Goal: Task Accomplishment & Management: Use online tool/utility

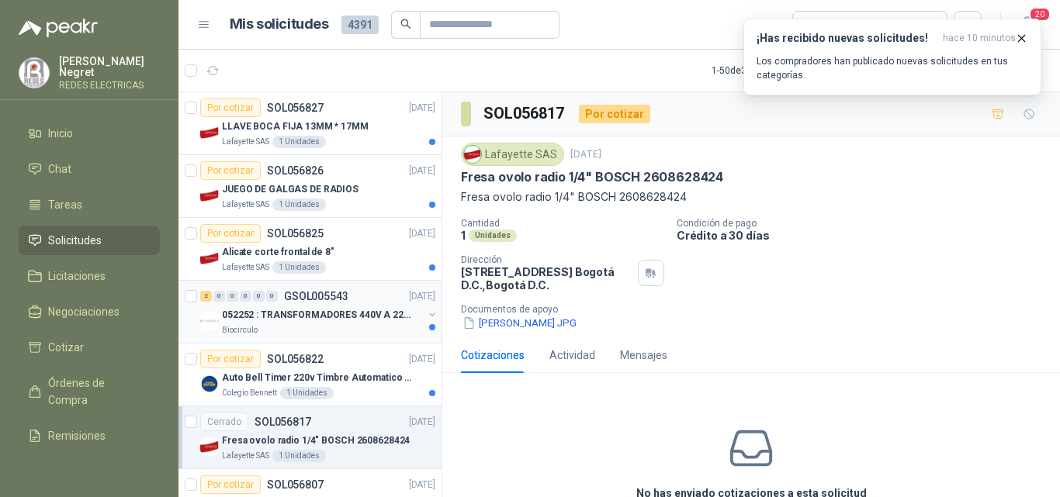
click at [344, 325] on div "Biocirculo" at bounding box center [322, 330] width 201 height 12
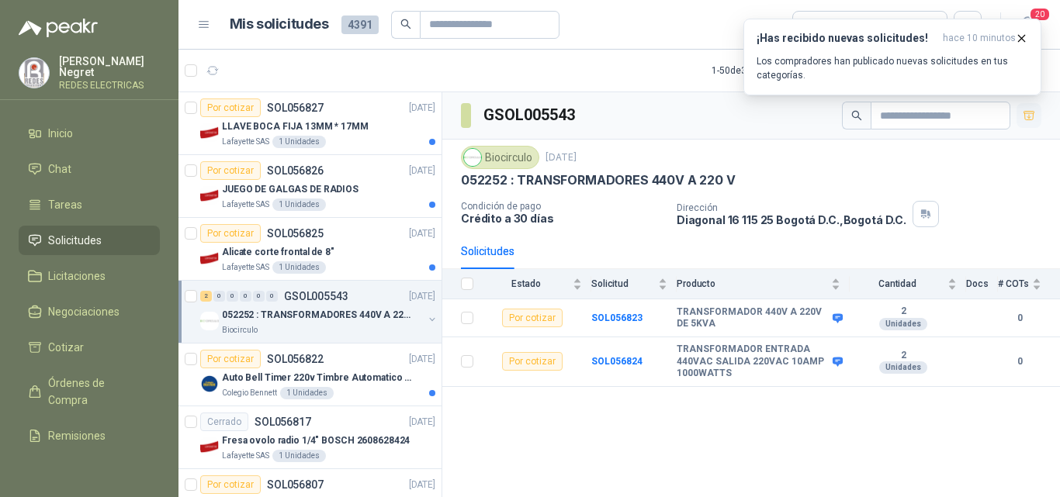
click at [1029, 116] on icon "button" at bounding box center [1029, 115] width 11 height 9
click at [337, 376] on p "Auto Bell Timer 220v Timbre Automatico Para Colegios, Indust" at bounding box center [318, 378] width 193 height 15
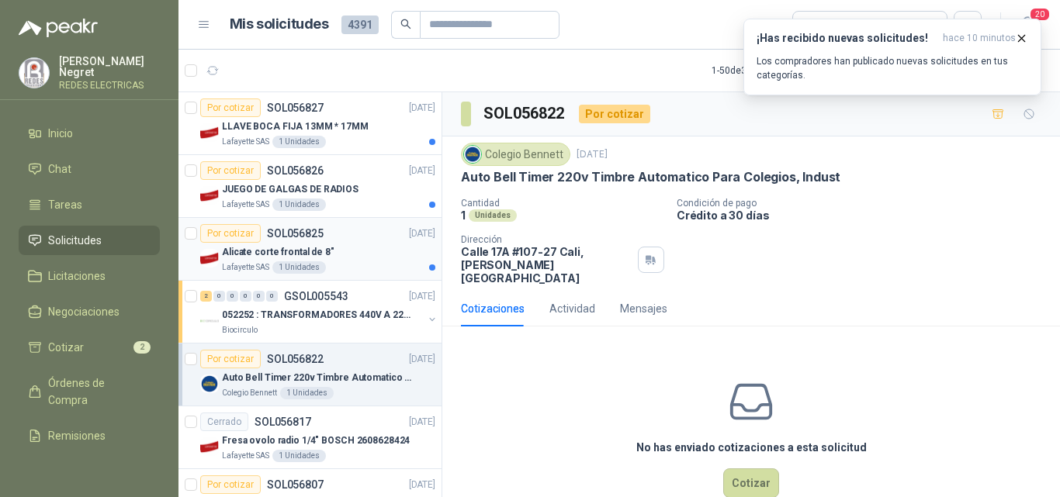
click at [380, 256] on div "Alicate corte frontal de 8"" at bounding box center [328, 252] width 213 height 19
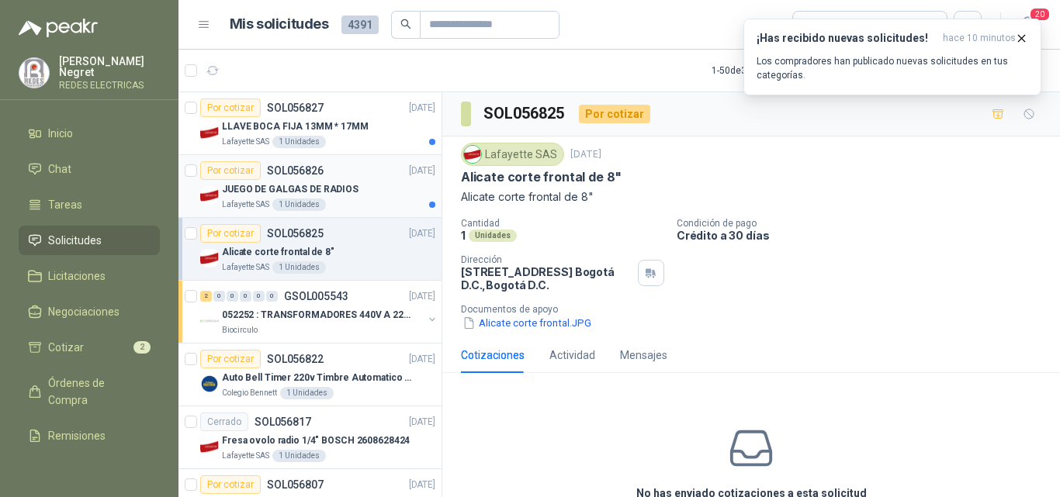
click at [383, 207] on div "Lafayette SAS 1 Unidades" at bounding box center [328, 205] width 213 height 12
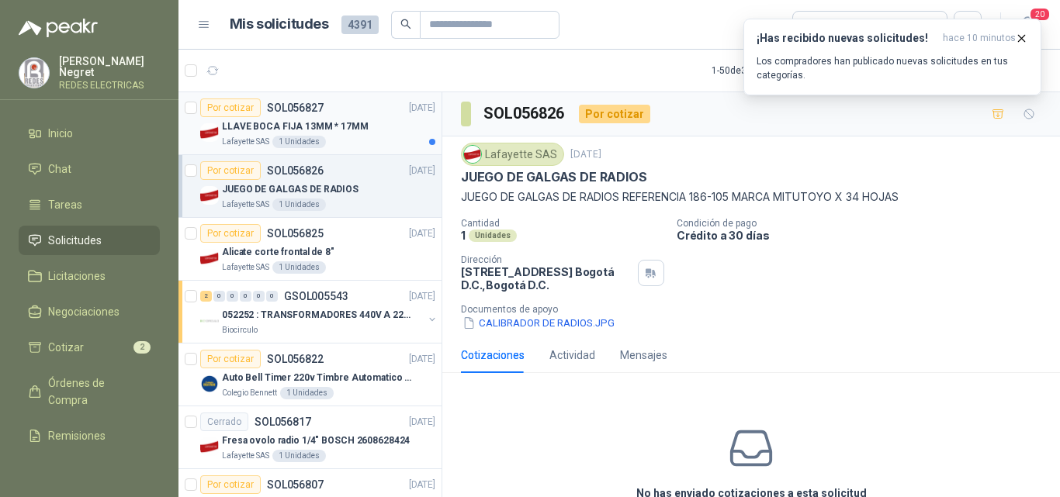
click at [285, 120] on p "LLAVE BOCA FIJA 13MM * 17MM" at bounding box center [295, 127] width 147 height 15
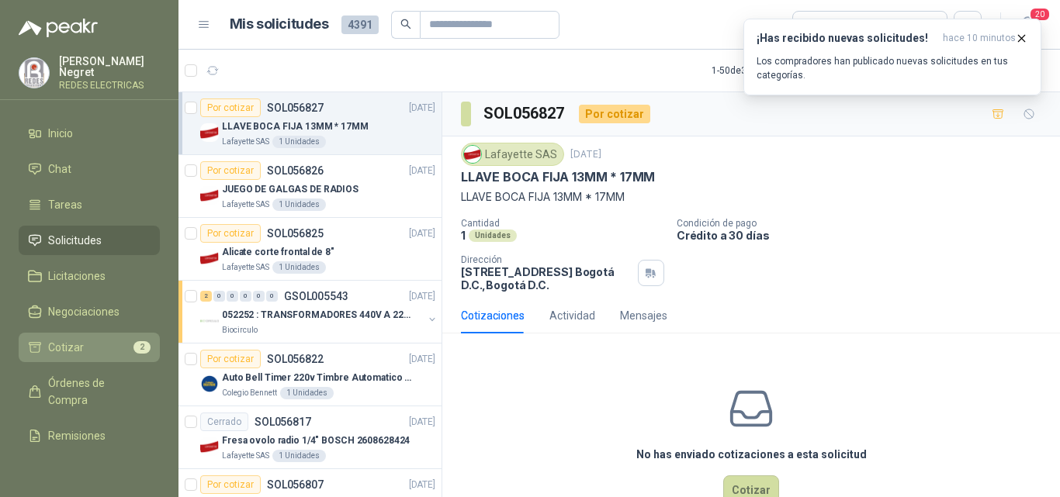
click at [90, 345] on li "Cotizar 2" at bounding box center [89, 347] width 123 height 17
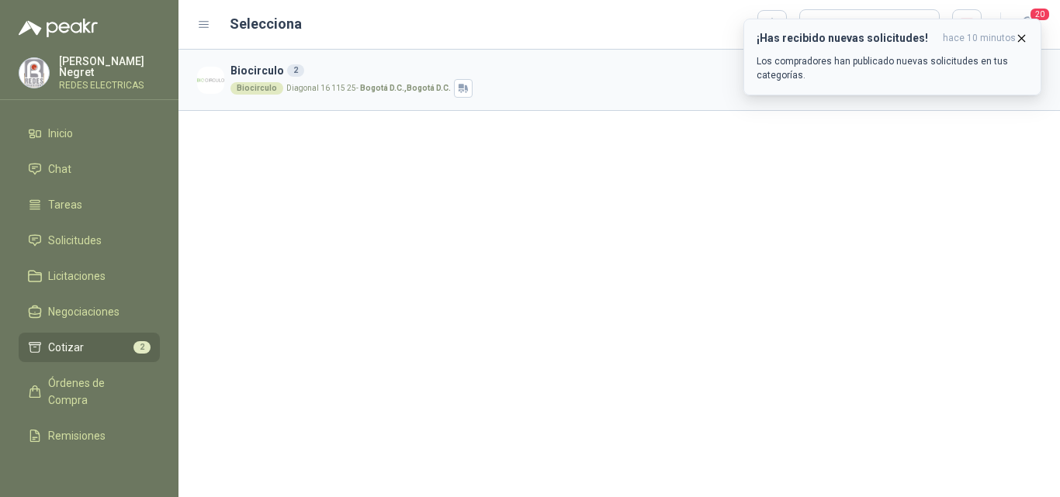
click at [1022, 37] on icon "button" at bounding box center [1021, 38] width 13 height 13
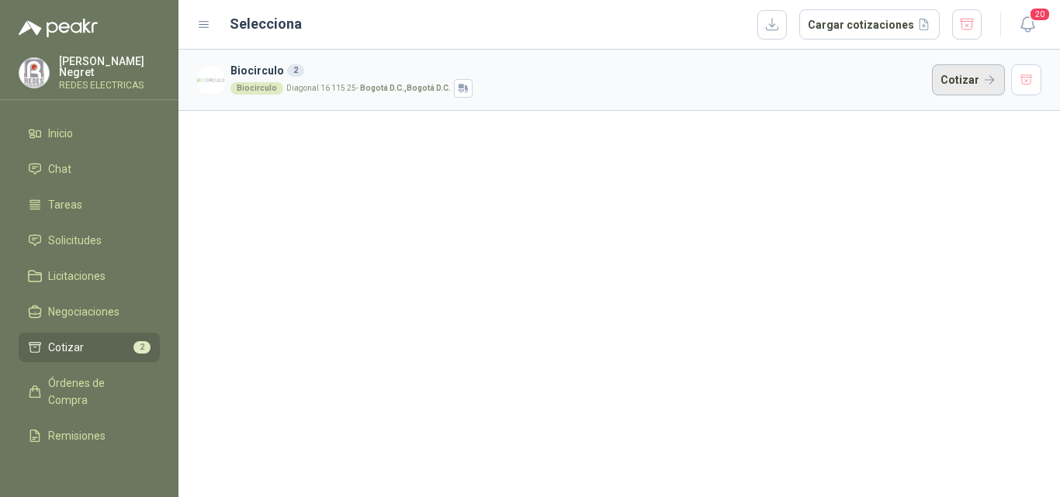
click at [965, 88] on button "Cotizar" at bounding box center [968, 79] width 73 height 31
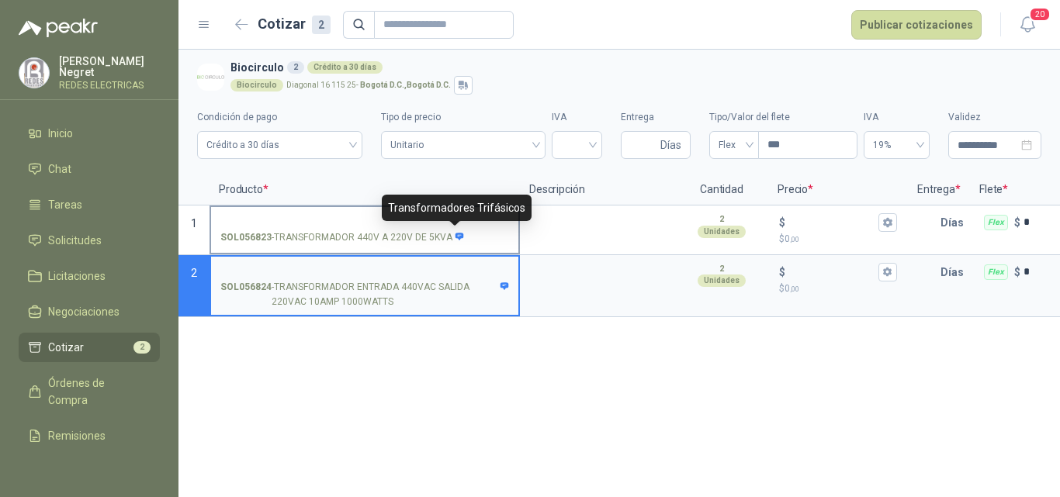
drag, startPoint x: 272, startPoint y: 237, endPoint x: 449, endPoint y: 237, distance: 177.7
click at [449, 237] on p "SOL056823 - TRANSFORMADOR 440V A 220V DE 5KVA" at bounding box center [342, 237] width 244 height 15
copy div "TRANSFORMADOR 440V A 220V DE 5KVA"
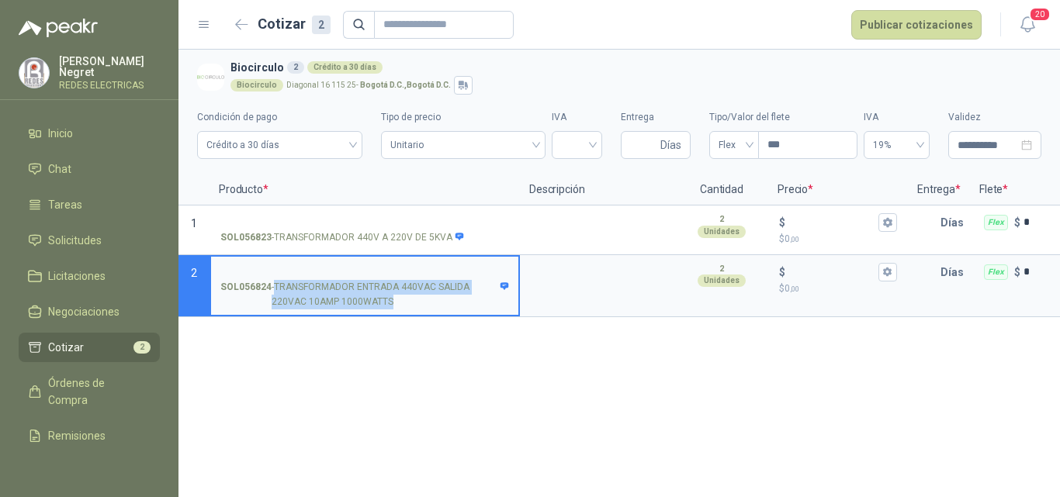
drag, startPoint x: 276, startPoint y: 286, endPoint x: 393, endPoint y: 298, distance: 117.8
click at [393, 298] on p "SOL056824 - TRANSFORMADOR ENTRADA 440VAC SALIDA 220VAC 10AMP 1000WATTS" at bounding box center [364, 294] width 289 height 29
copy p "TRANSFORMADOR ENTRADA 440VAC SALIDA 220VAC 10AMP 1000WATTS"
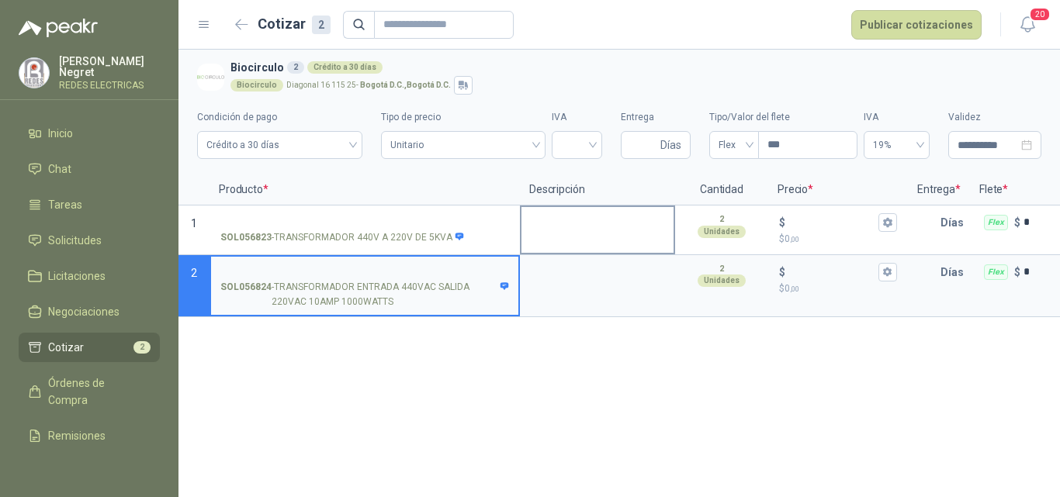
click at [605, 248] on div at bounding box center [597, 231] width 155 height 50
click at [242, 23] on icon "button" at bounding box center [241, 25] width 13 height 12
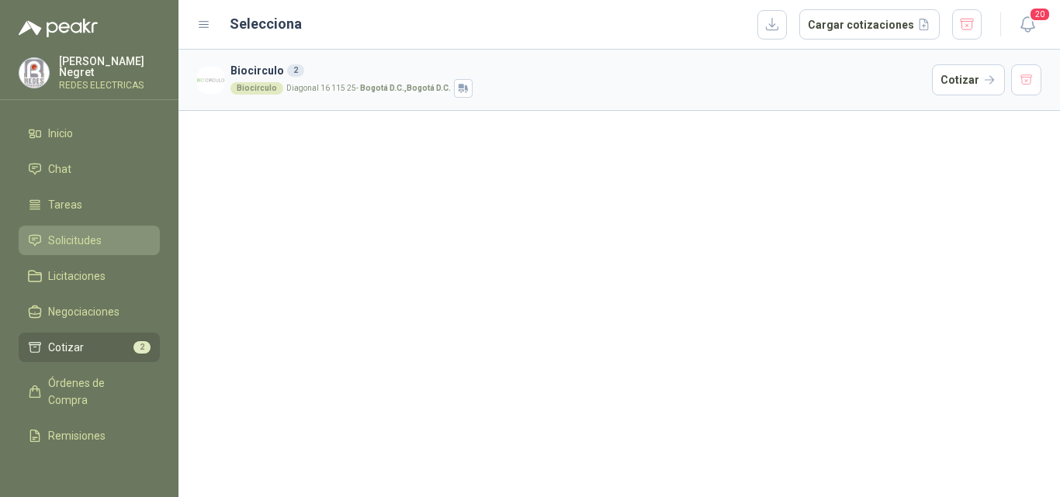
click at [82, 232] on span "Solicitudes" at bounding box center [75, 240] width 54 height 17
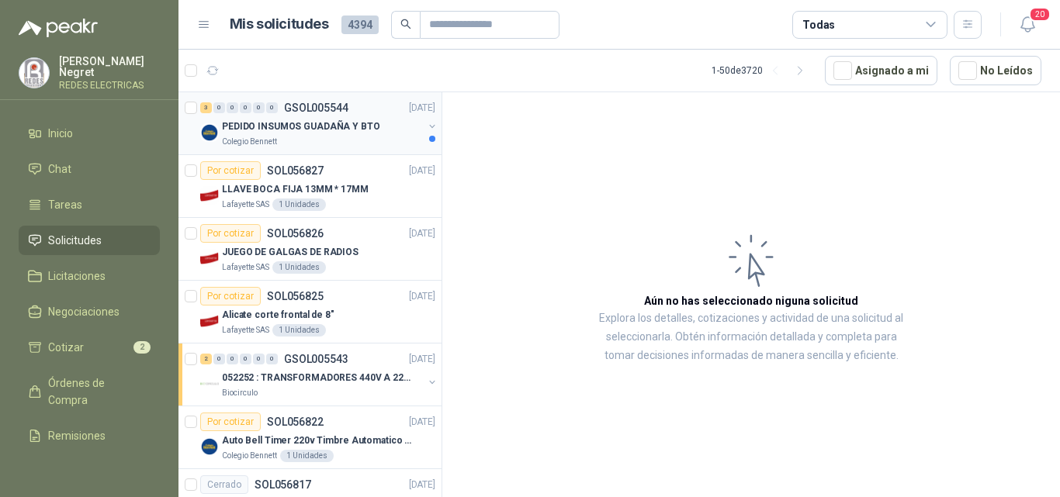
click at [359, 133] on p "PEDIDO INSUMOS GUADAÑA Y BTO" at bounding box center [301, 127] width 158 height 15
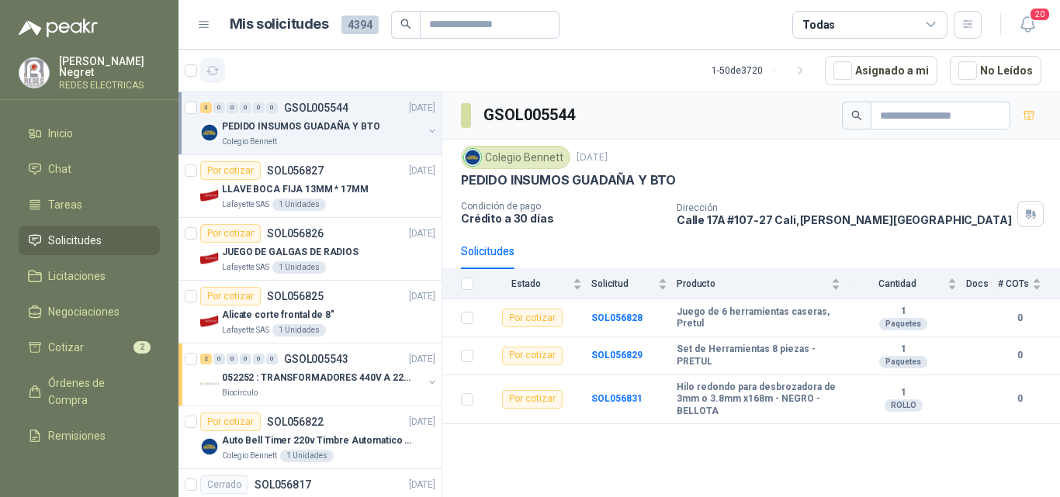
click at [214, 70] on icon "button" at bounding box center [212, 70] width 13 height 13
click at [89, 348] on li "Cotizar 2" at bounding box center [89, 347] width 123 height 17
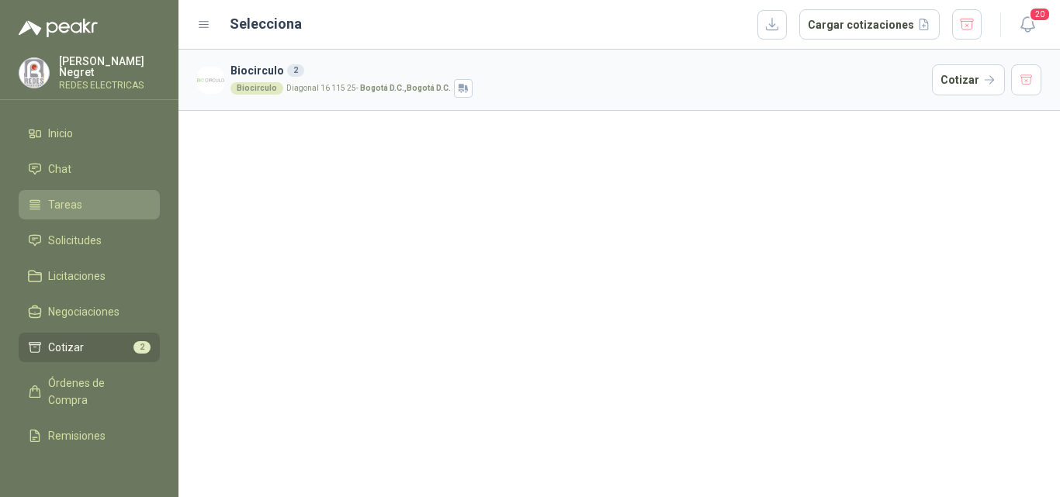
click at [86, 200] on li "Tareas" at bounding box center [89, 204] width 123 height 17
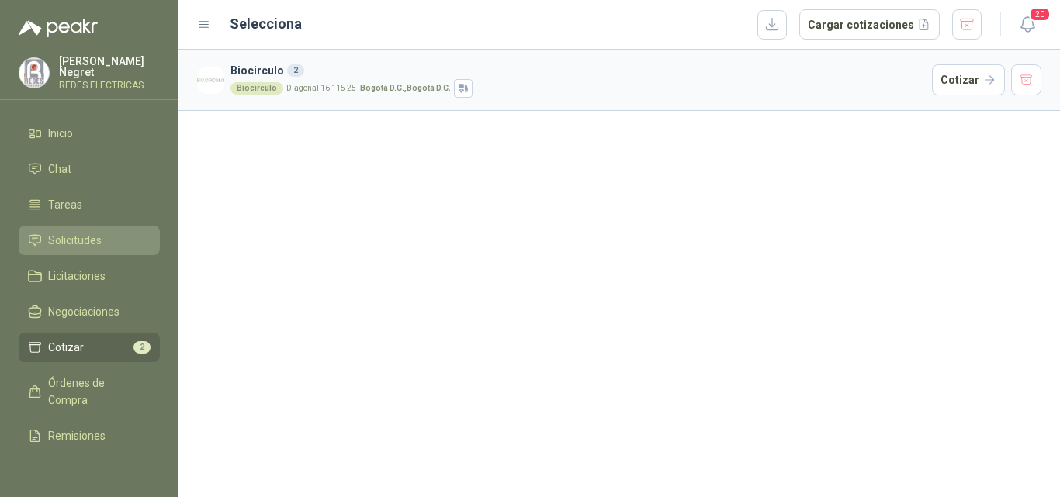
click at [88, 234] on span "Solicitudes" at bounding box center [75, 240] width 54 height 17
